Goal: Task Accomplishment & Management: Complete application form

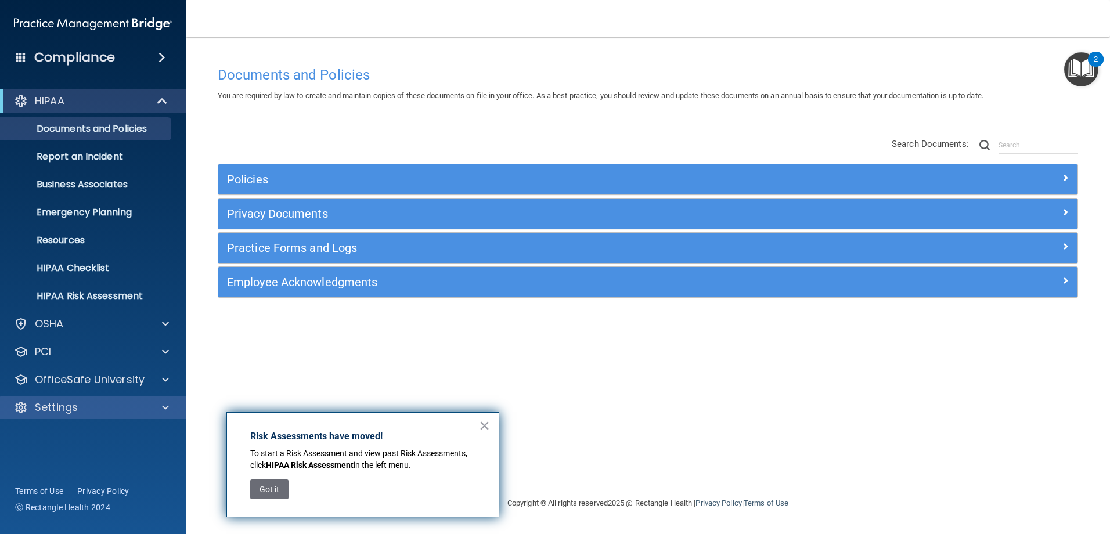
click at [124, 417] on div "Settings" at bounding box center [93, 407] width 186 height 23
click at [125, 410] on div "Settings" at bounding box center [77, 408] width 144 height 14
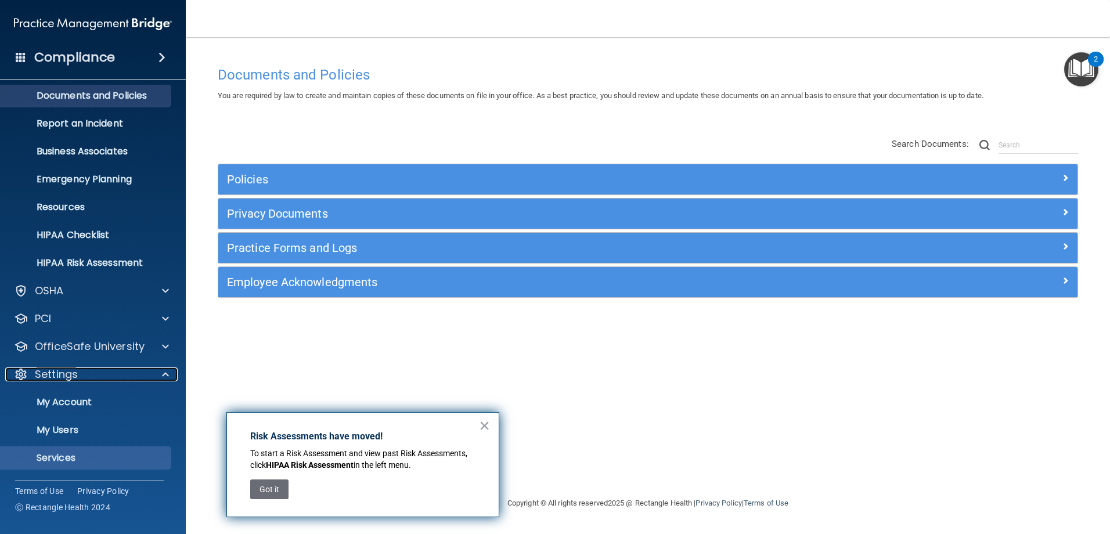
scroll to position [59, 0]
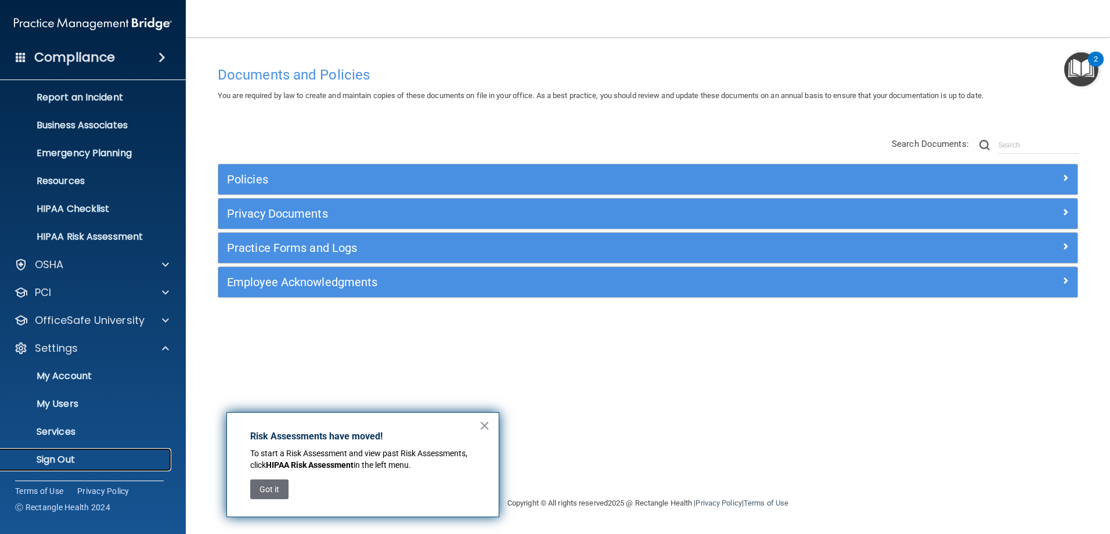
click at [71, 464] on p "Sign Out" at bounding box center [87, 460] width 158 height 12
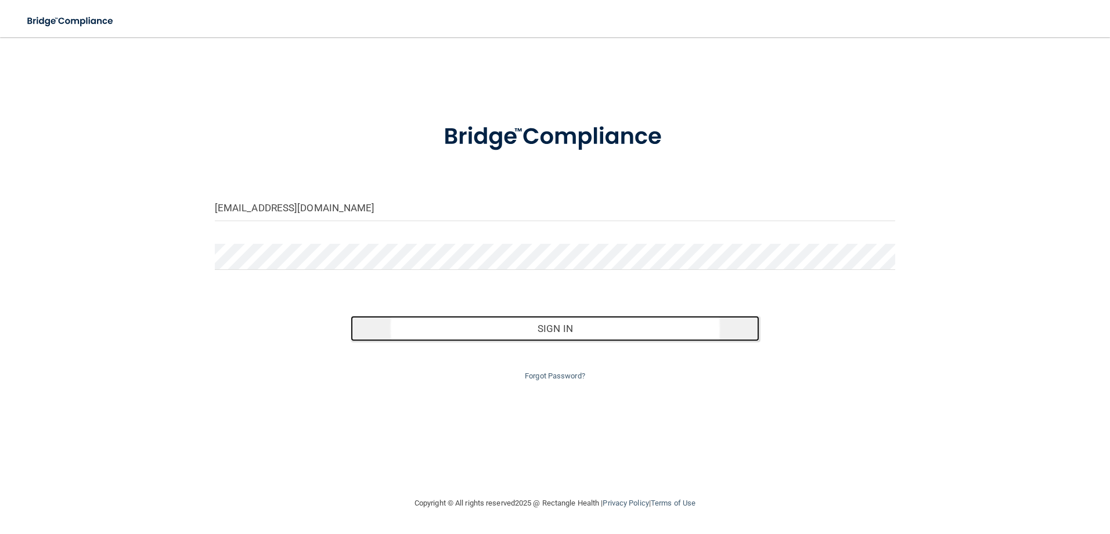
click at [517, 329] on button "Sign In" at bounding box center [555, 329] width 409 height 26
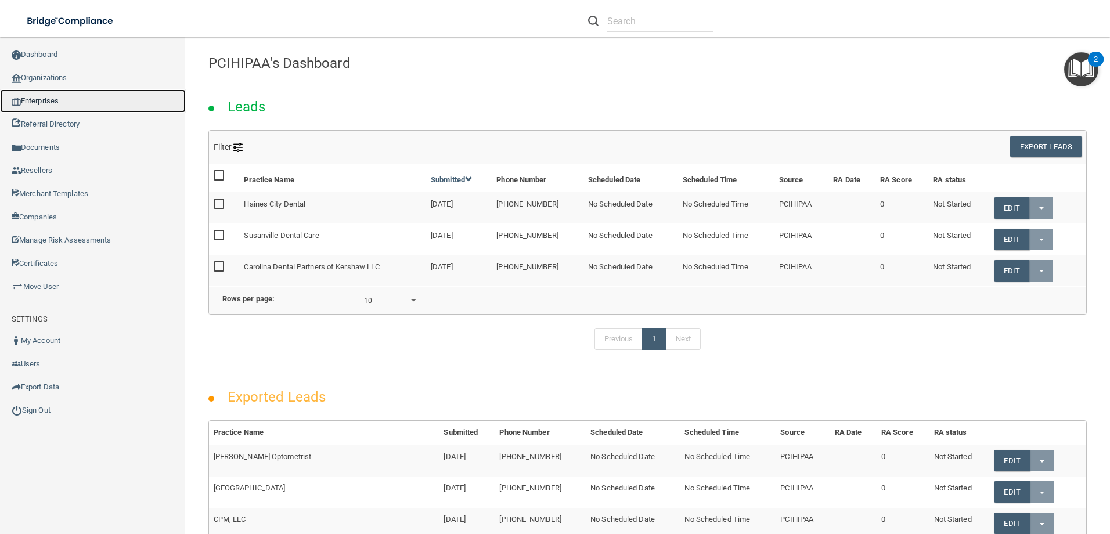
click at [45, 98] on link "Enterprises" at bounding box center [93, 100] width 186 height 23
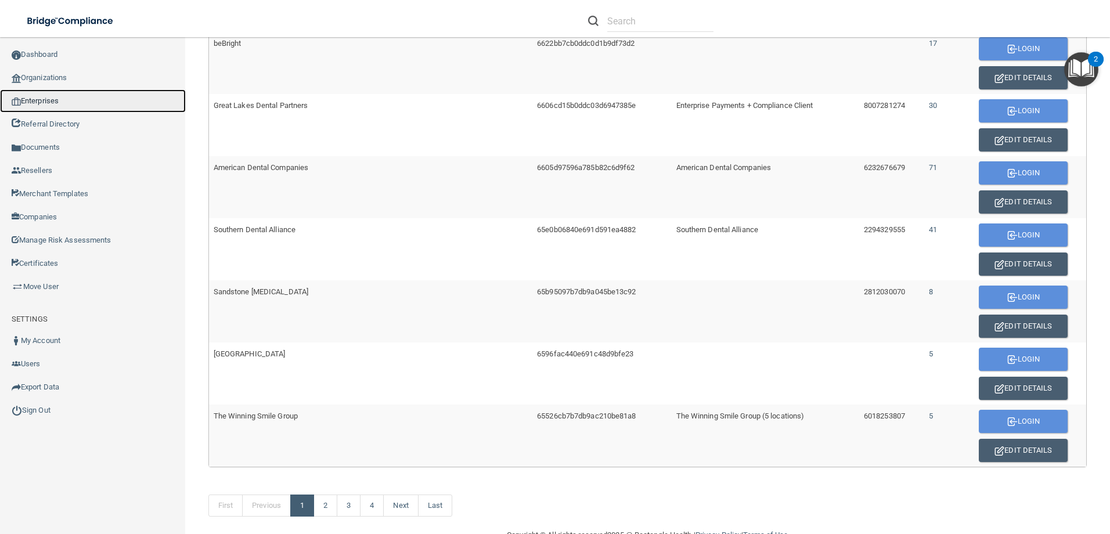
scroll to position [654, 0]
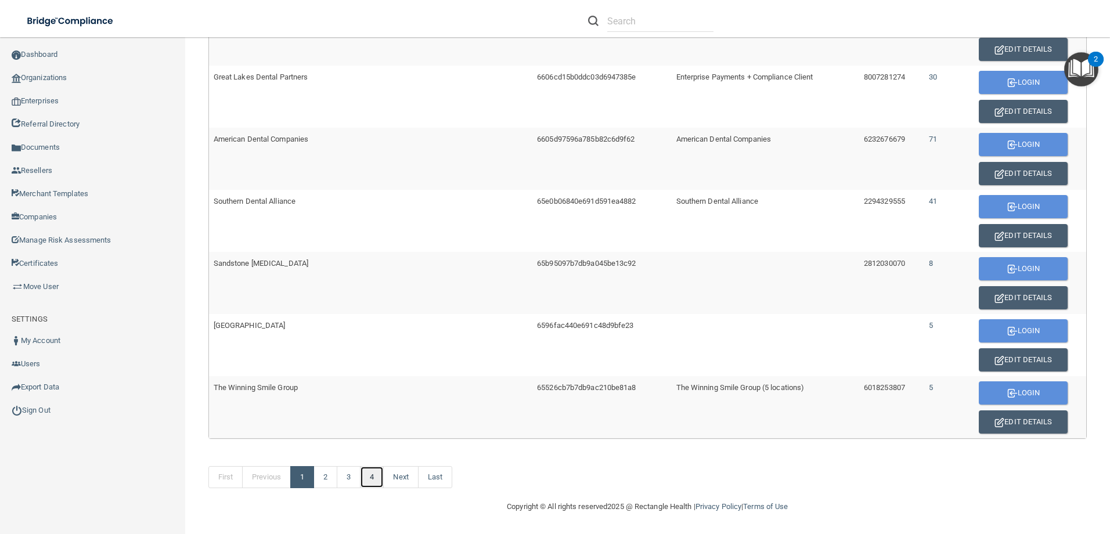
click at [375, 472] on link "4" at bounding box center [372, 477] width 24 height 22
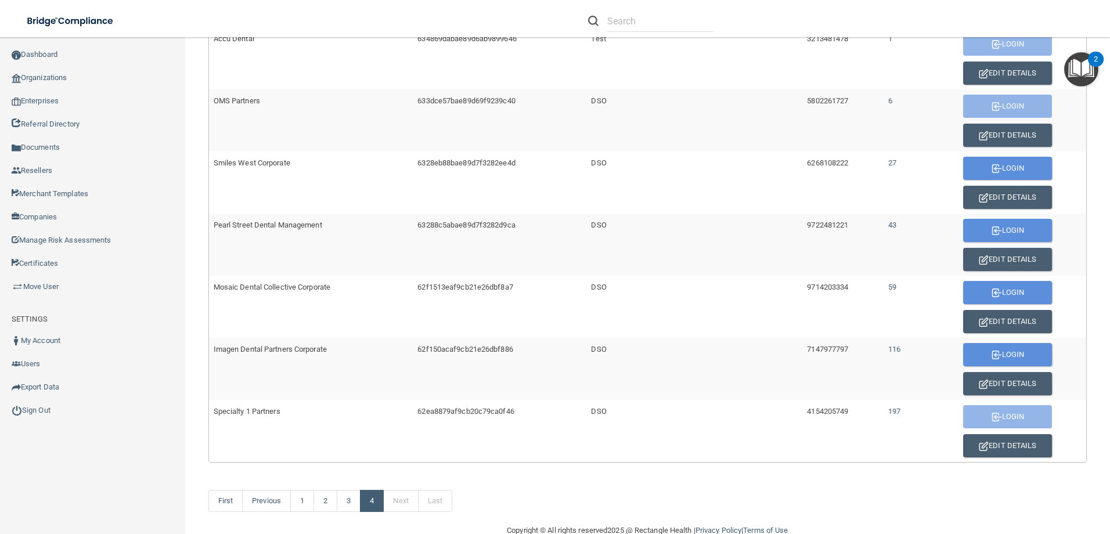
scroll to position [344, 0]
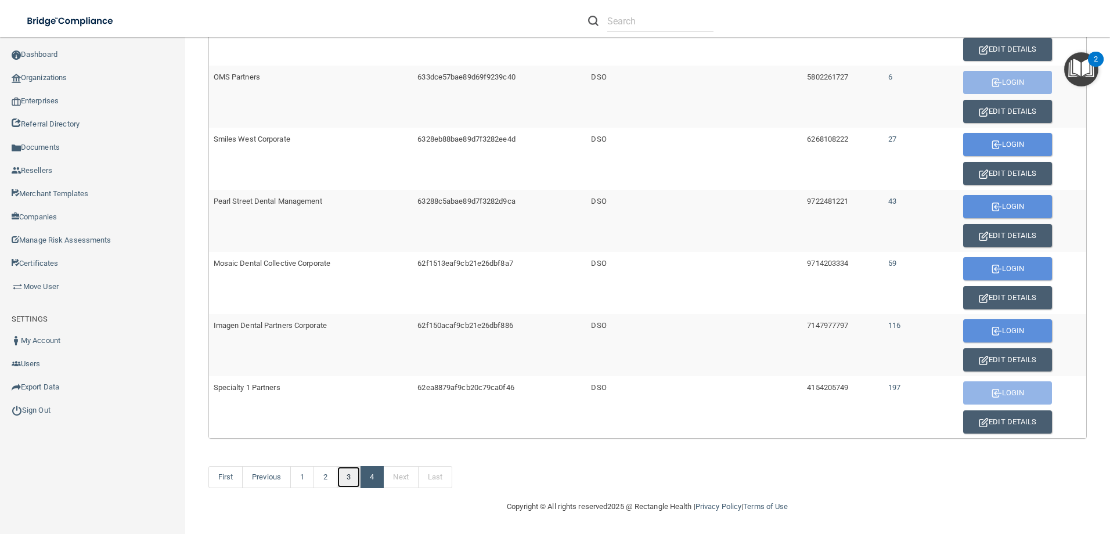
click at [352, 477] on link "3" at bounding box center [349, 477] width 24 height 22
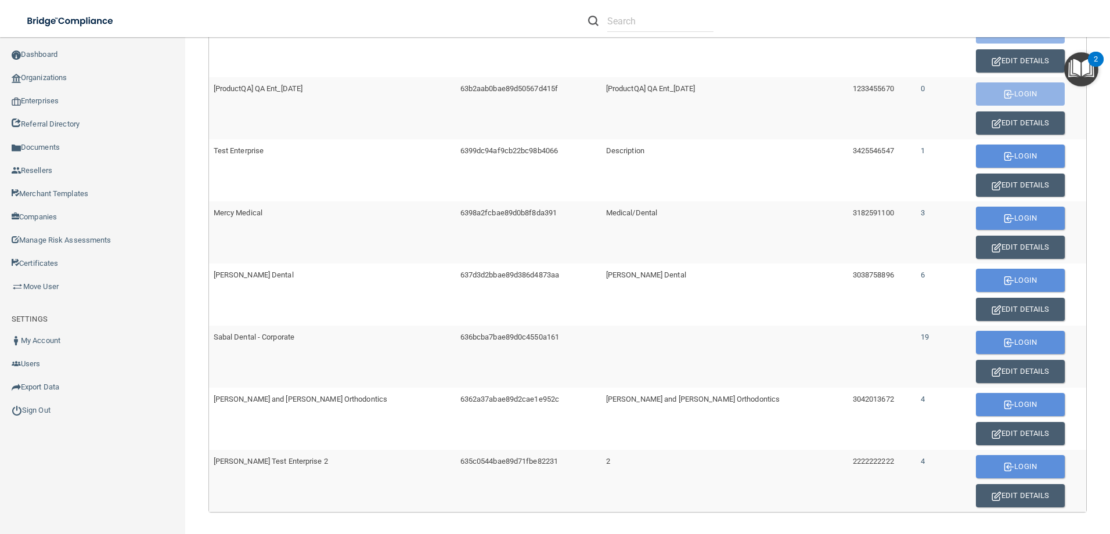
scroll to position [654, 0]
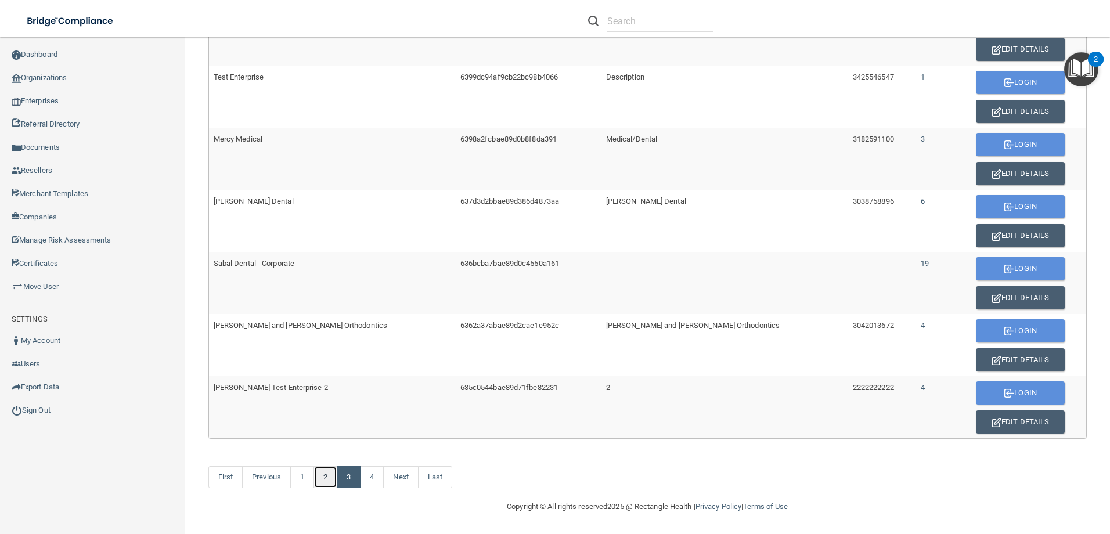
click at [323, 477] on link "2" at bounding box center [325, 477] width 24 height 22
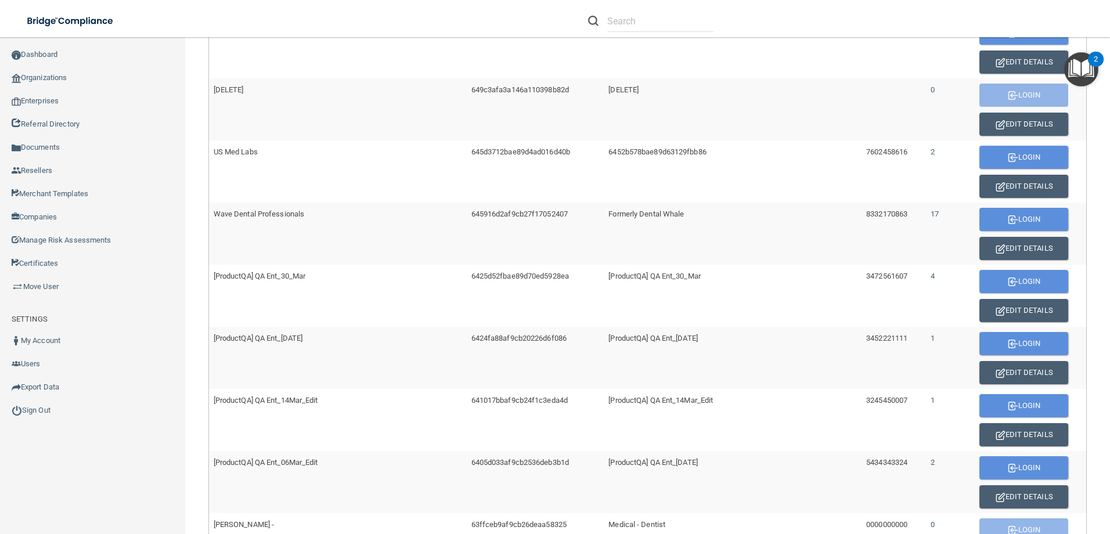
scroll to position [348, 0]
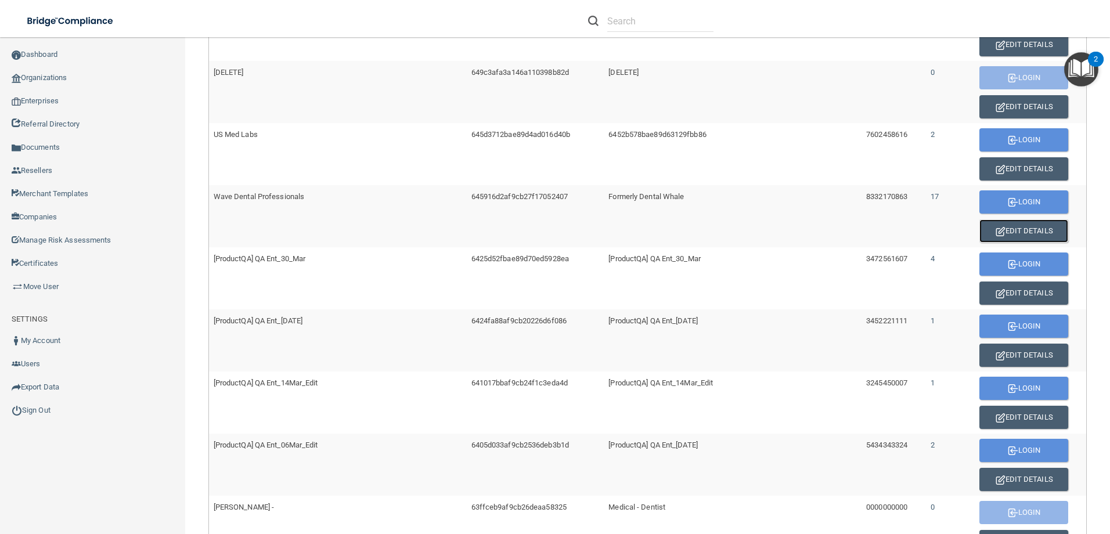
click at [999, 226] on button "Edit Details" at bounding box center [1023, 230] width 89 height 23
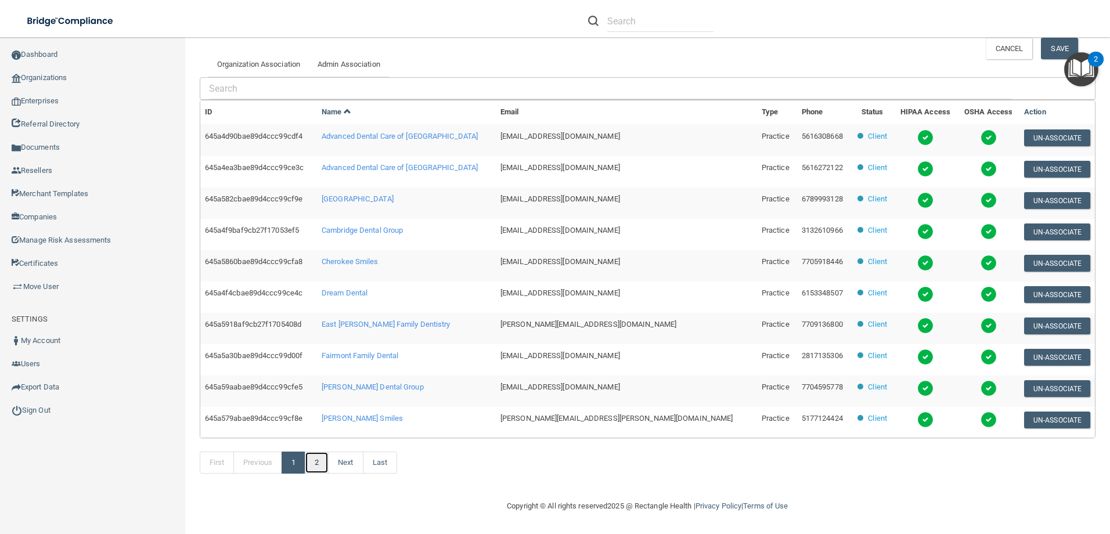
click at [320, 462] on link "2" at bounding box center [317, 463] width 24 height 22
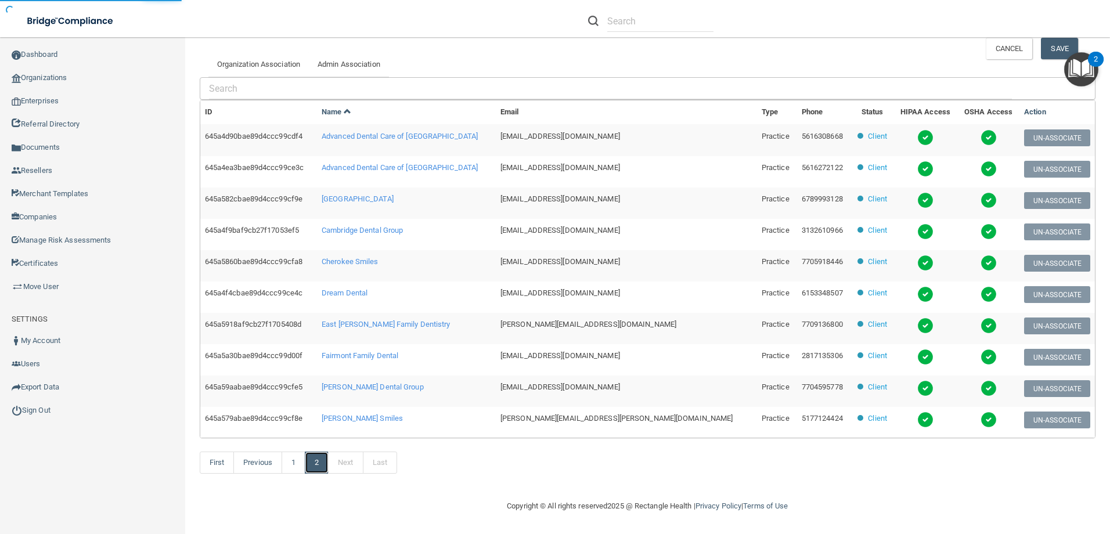
scroll to position [158, 0]
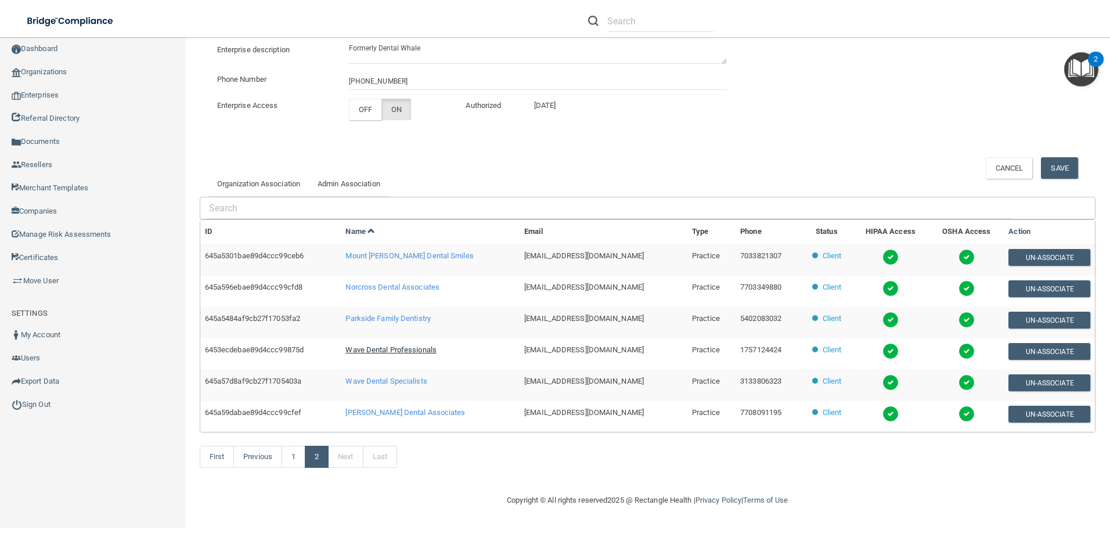
click at [421, 348] on span "Wave Dental Professionals" at bounding box center [390, 349] width 91 height 9
click at [291, 453] on link "1" at bounding box center [294, 457] width 24 height 22
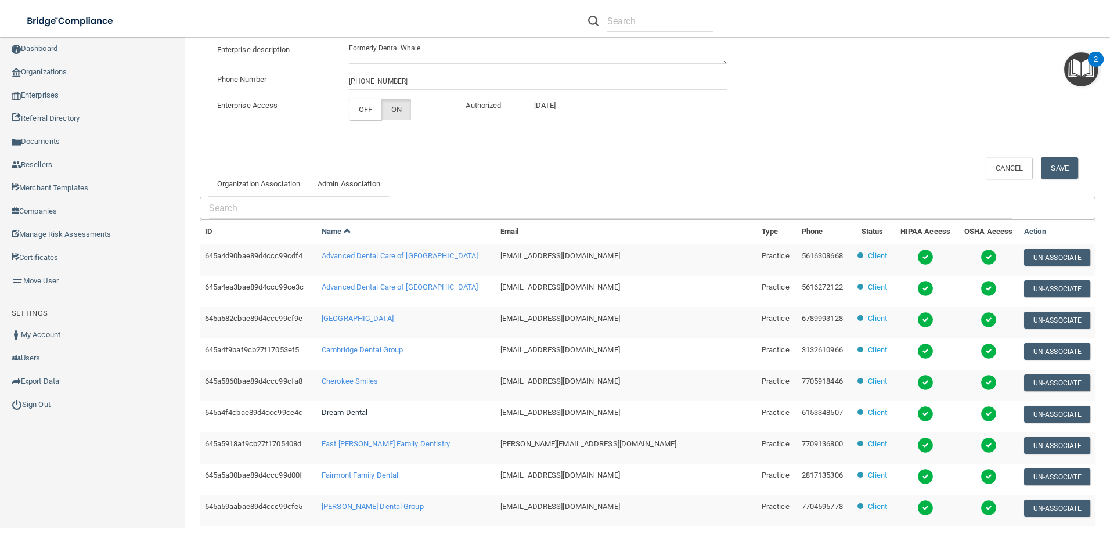
click at [367, 415] on span "Dream Dental" at bounding box center [345, 412] width 46 height 9
click at [53, 402] on link "Sign Out" at bounding box center [93, 404] width 186 height 23
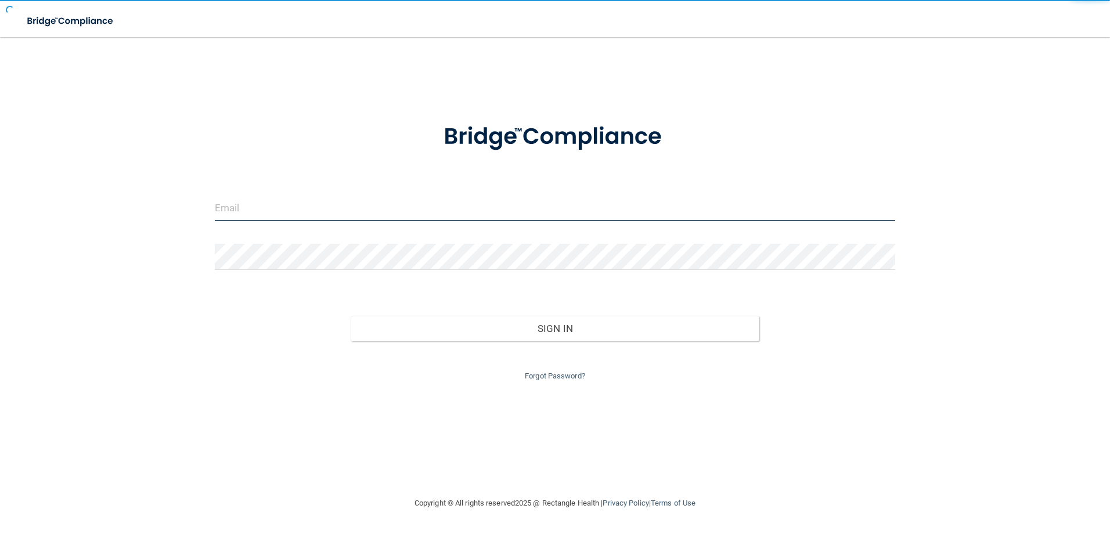
type input "[EMAIL_ADDRESS][DOMAIN_NAME]"
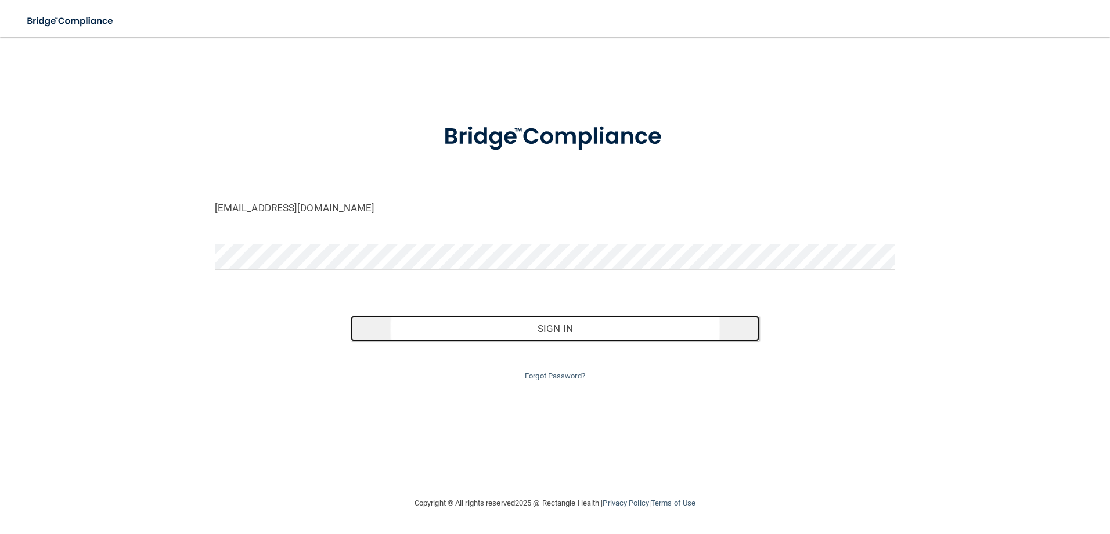
click at [544, 335] on button "Sign In" at bounding box center [555, 329] width 409 height 26
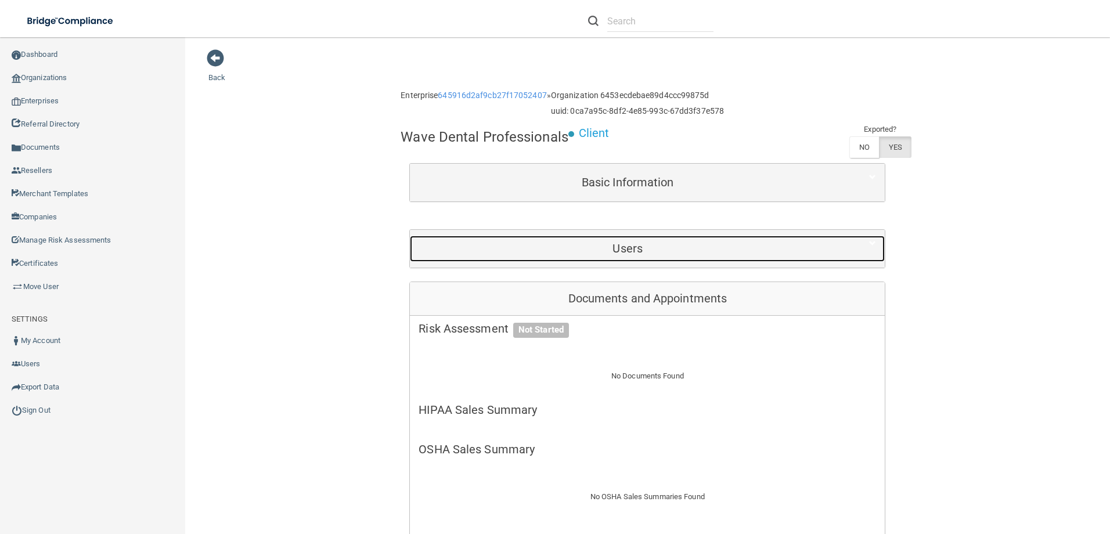
click at [640, 242] on h5 "Users" at bounding box center [628, 248] width 418 height 13
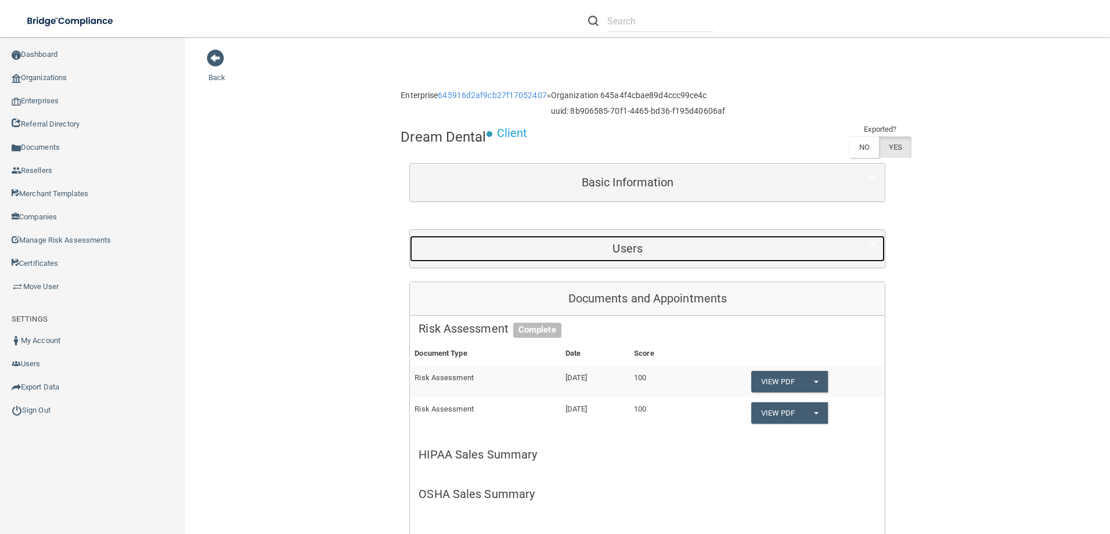
click at [649, 257] on div "Users" at bounding box center [627, 249] width 435 height 26
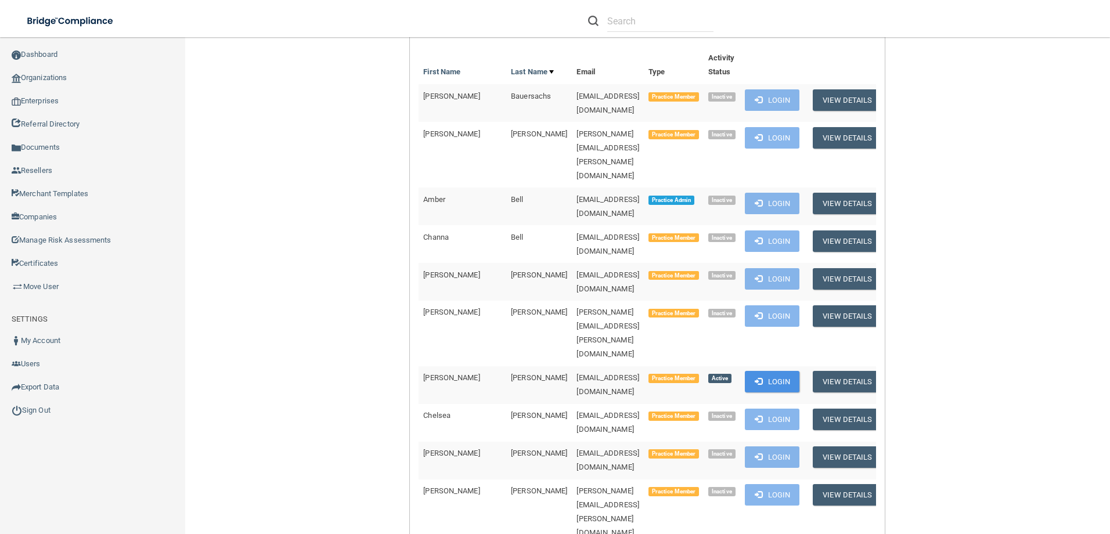
scroll to position [348, 0]
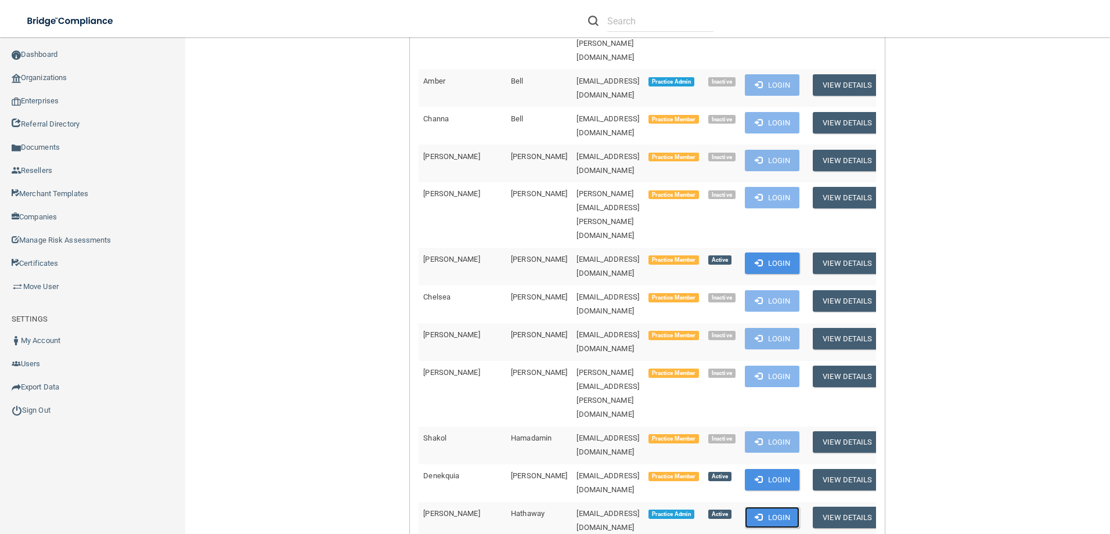
click at [774, 507] on button "Login" at bounding box center [772, 517] width 55 height 21
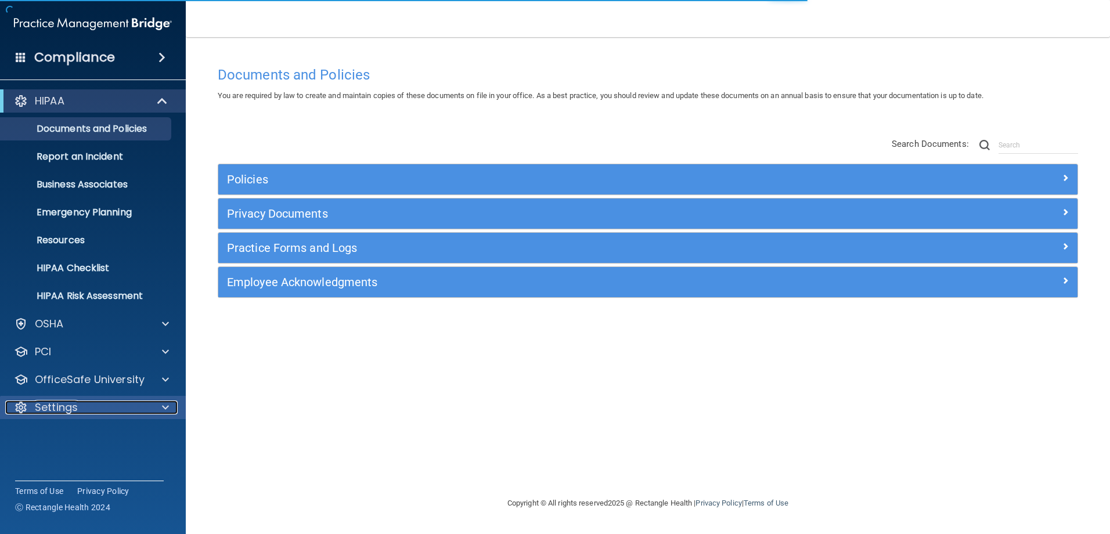
click at [89, 408] on div "Settings" at bounding box center [77, 408] width 144 height 14
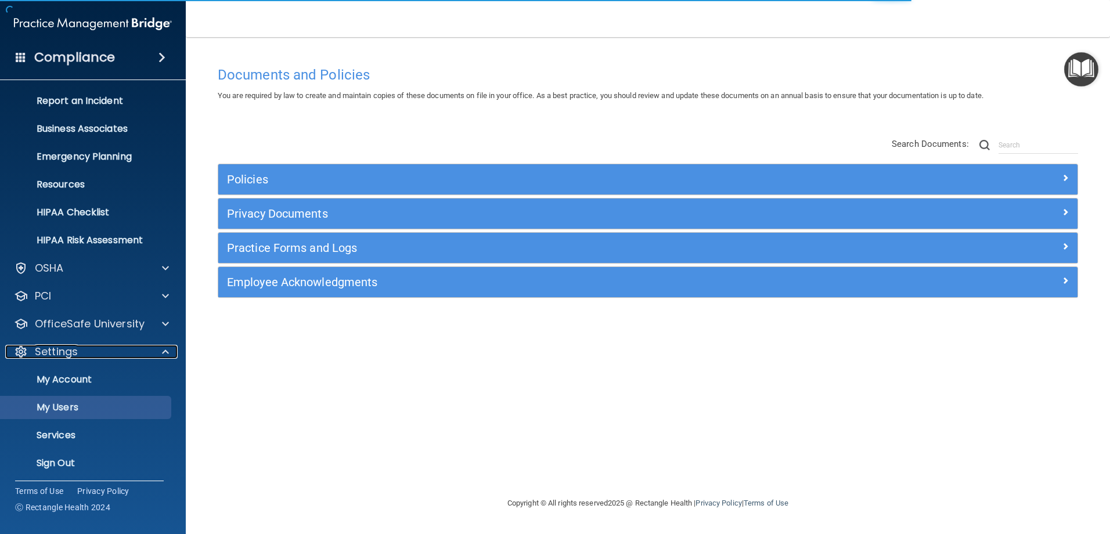
scroll to position [57, 0]
click at [79, 406] on p "My Users" at bounding box center [87, 407] width 158 height 12
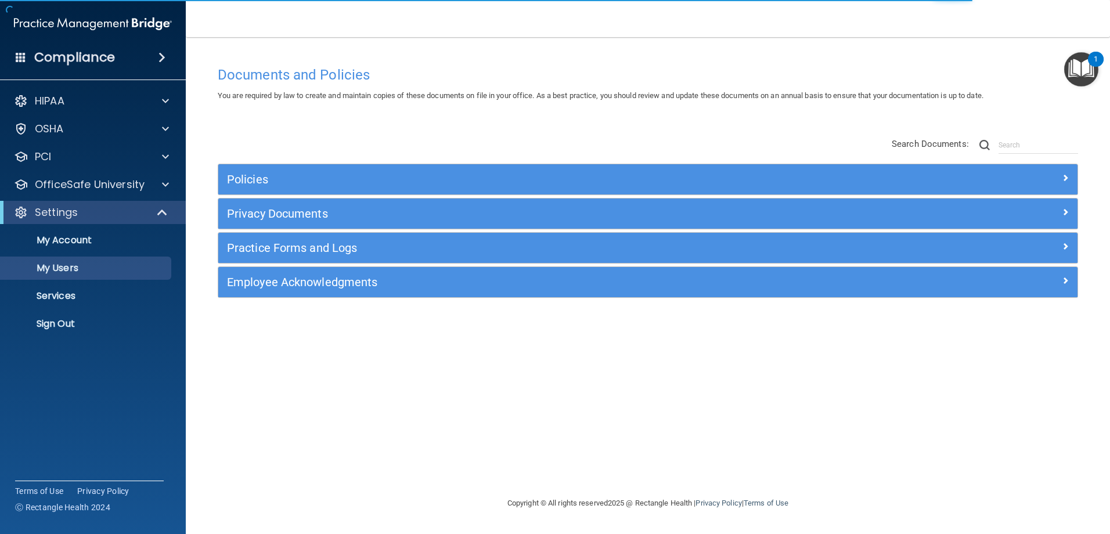
select select "20"
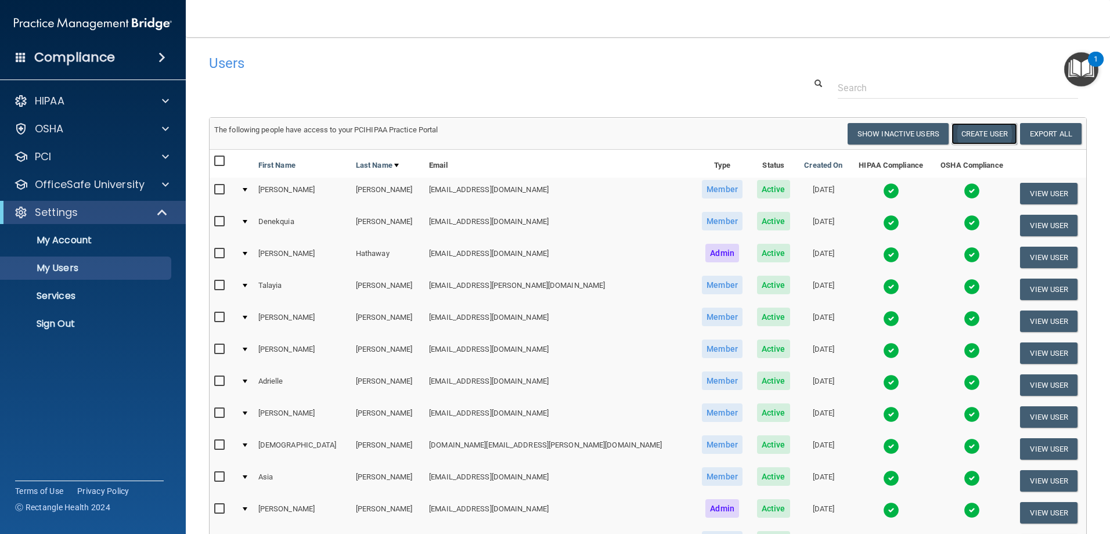
click at [981, 129] on button "Create User" at bounding box center [984, 133] width 66 height 21
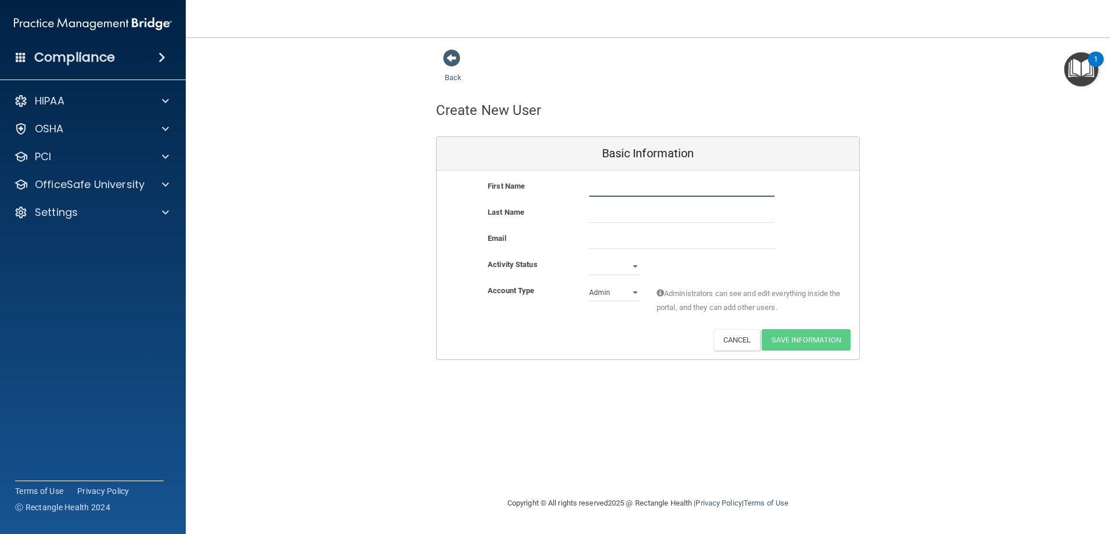
click at [676, 186] on input "text" at bounding box center [681, 187] width 185 height 17
type input "Catreena"
type input "Lynch"
click at [618, 241] on input "email" at bounding box center [681, 240] width 185 height 17
paste input "cmarielynch.92@gmail.com"
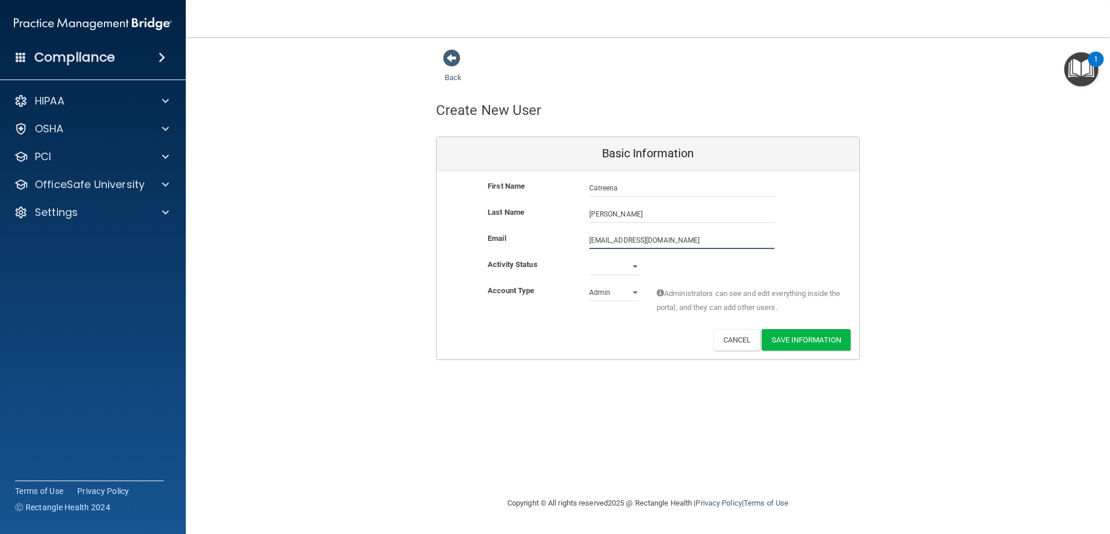
type input "cmarielynch.92@gmail.com"
click at [624, 262] on select "Active Inactive" at bounding box center [614, 266] width 50 height 17
select select "active"
click at [589, 258] on select "Active Inactive" at bounding box center [614, 266] width 50 height 17
click at [614, 295] on select "Admin Member" at bounding box center [614, 292] width 50 height 17
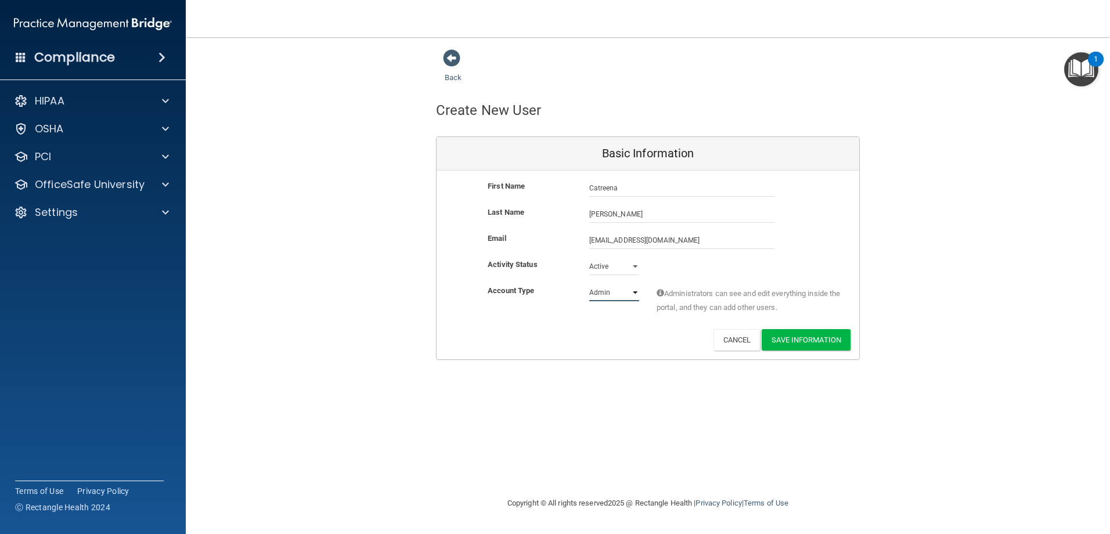
select select "practice_member"
click at [589, 284] on select "Admin Member" at bounding box center [614, 292] width 50 height 17
click at [817, 334] on button "Save Information" at bounding box center [806, 339] width 89 height 21
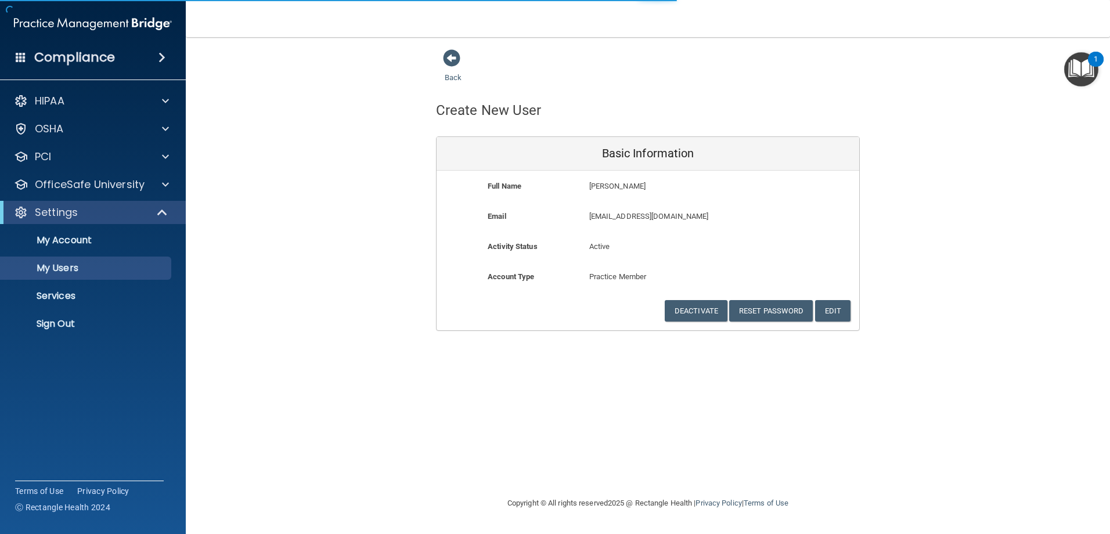
select select "20"
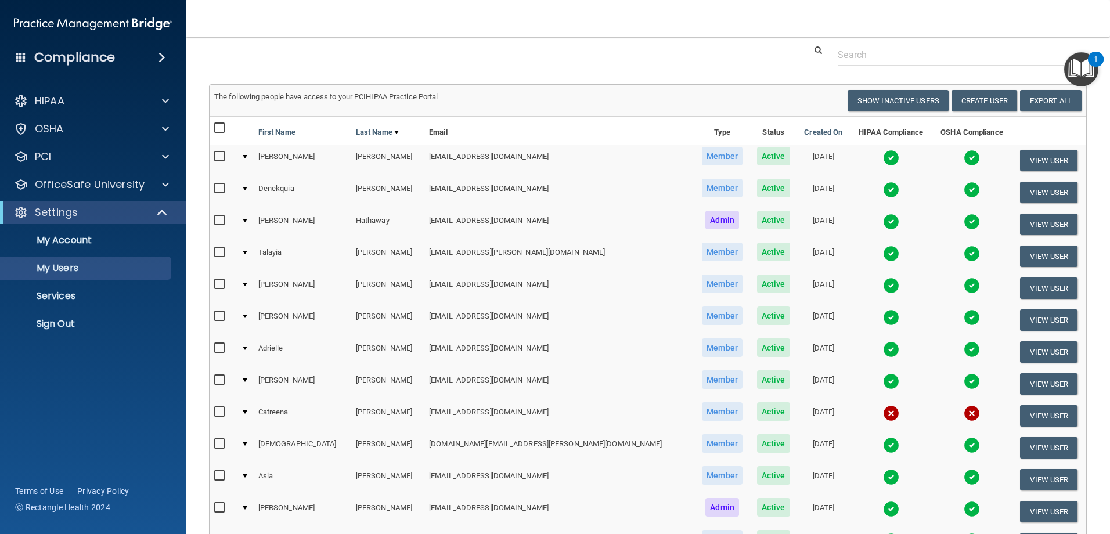
scroll to position [174, 0]
